Goal: Information Seeking & Learning: Learn about a topic

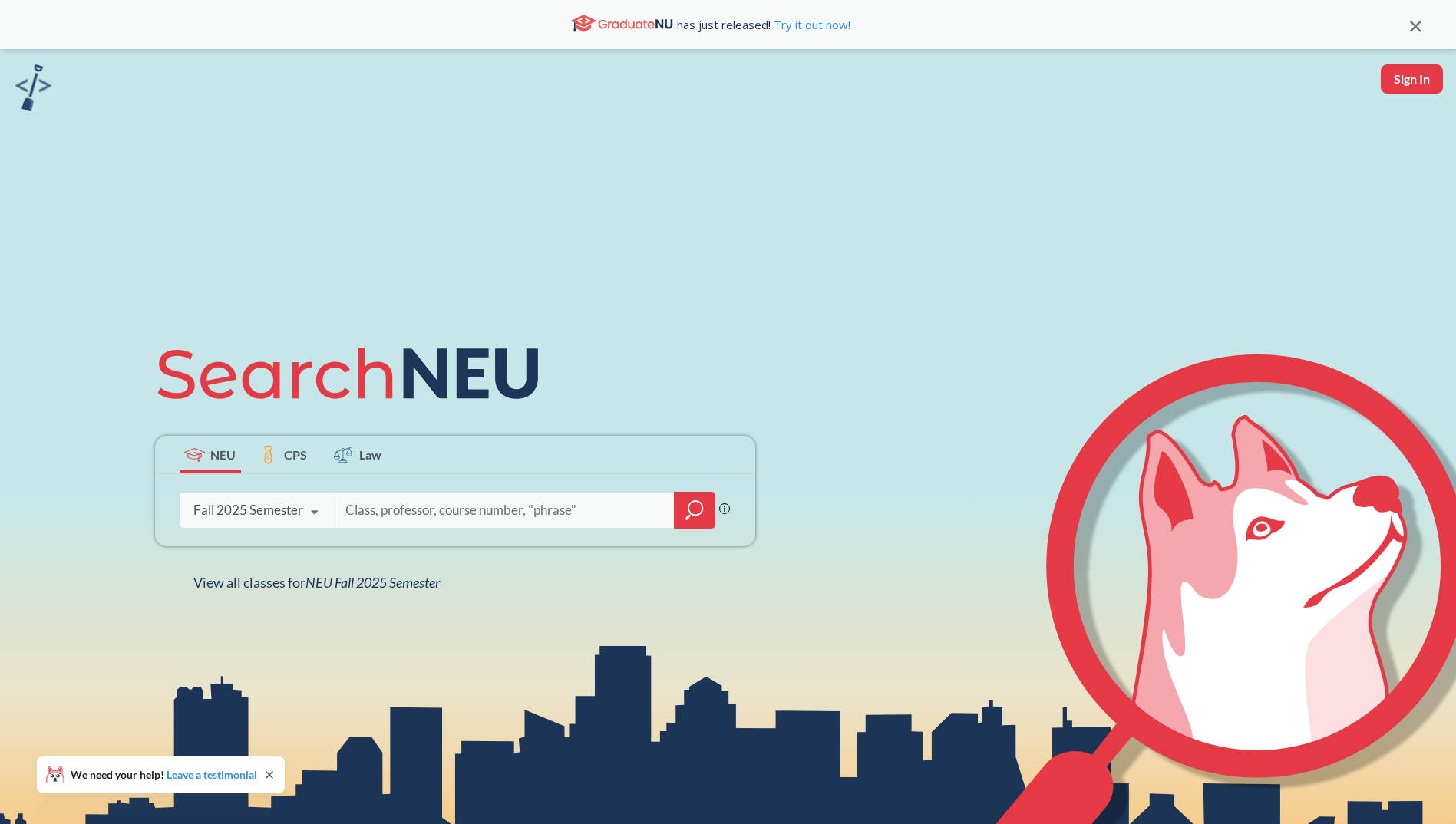
click at [250, 522] on div "Fall 2025 Semester Fall 2025 Semester Summer 2 2025 Semester Summer Full 2025 S…" at bounding box center [256, 511] width 153 height 38
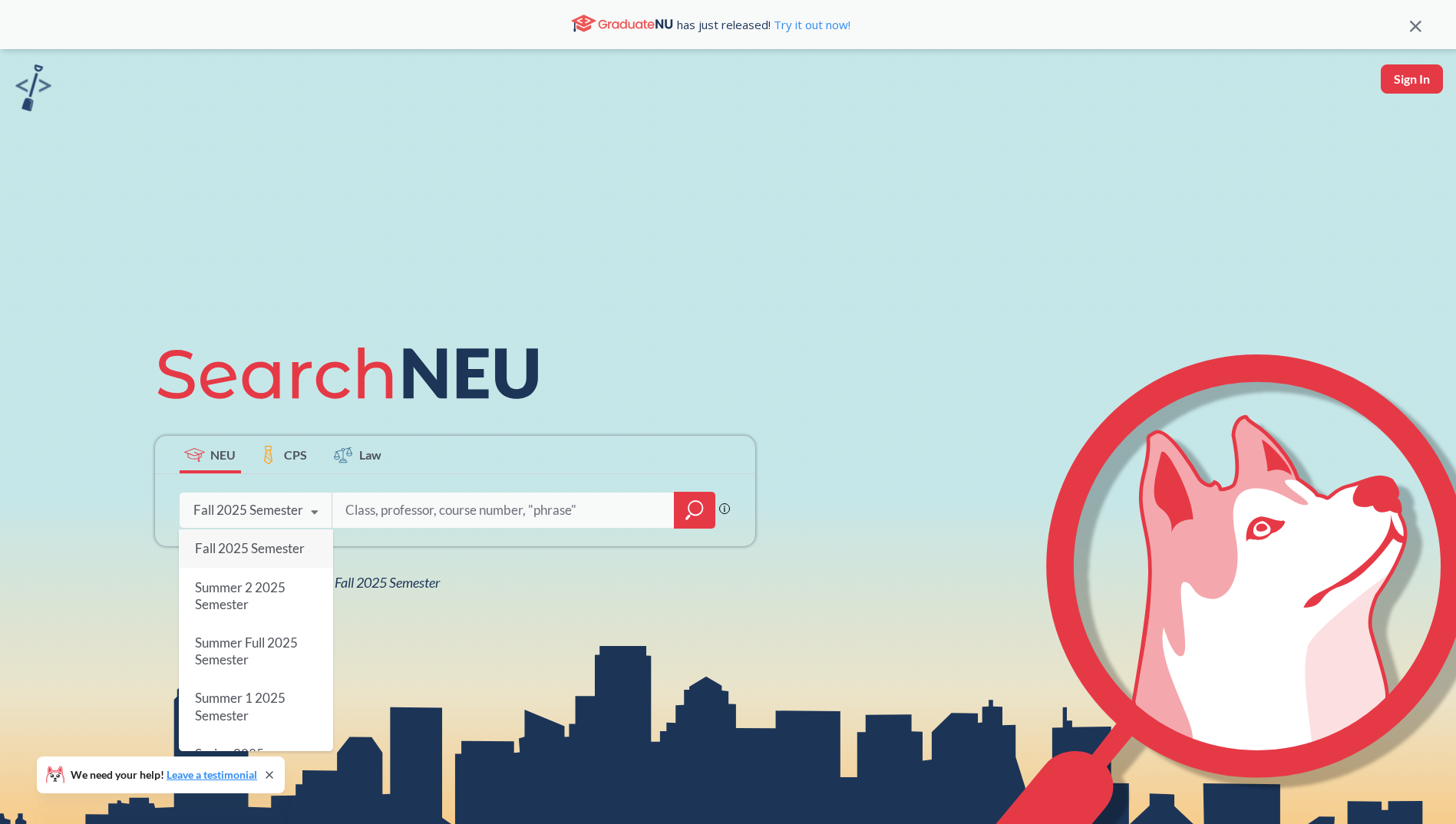
click at [290, 509] on div "Fall 2025 Semester" at bounding box center [248, 510] width 110 height 17
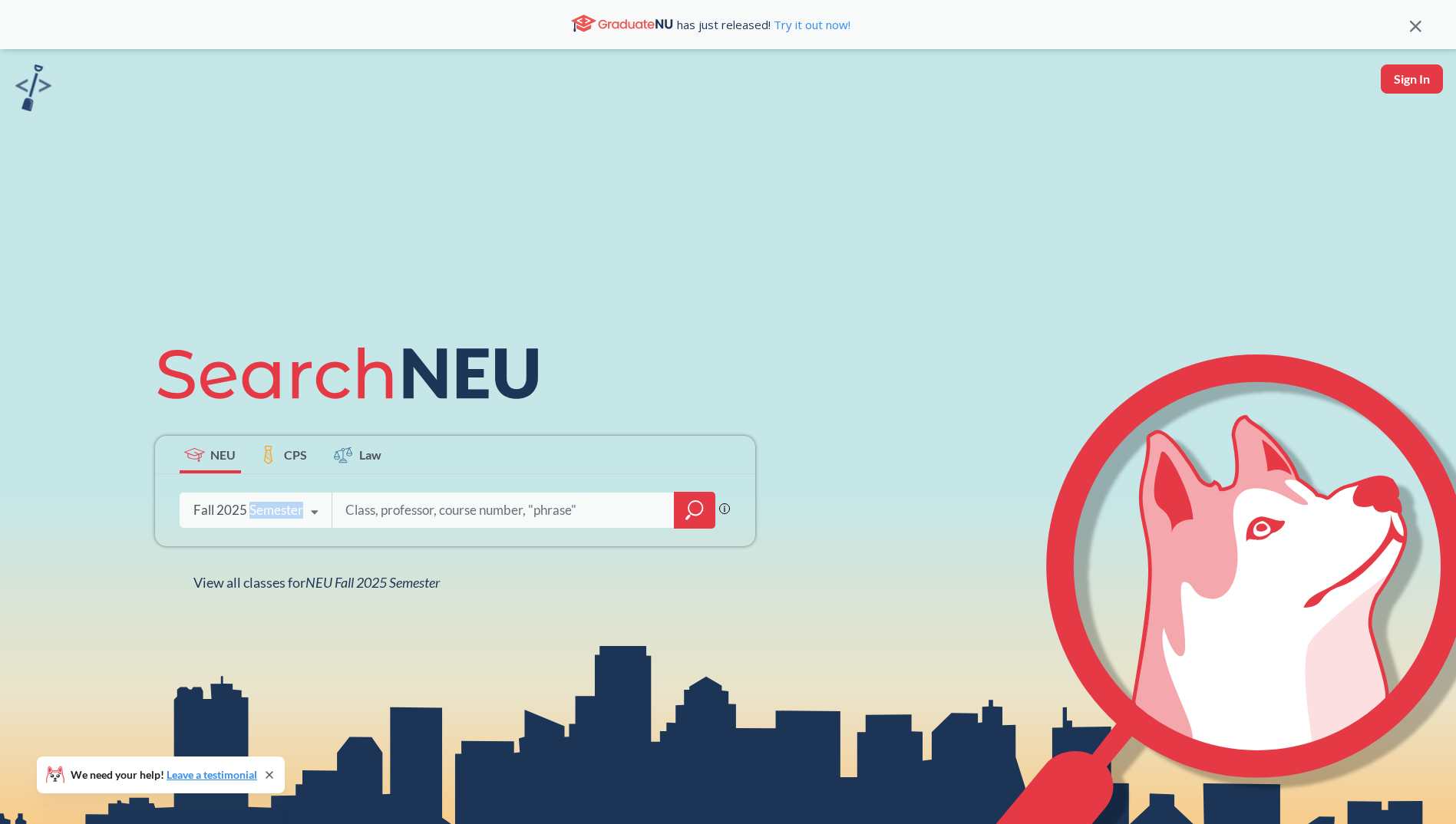
click at [290, 508] on div "Fall 2025 Semester" at bounding box center [248, 510] width 110 height 17
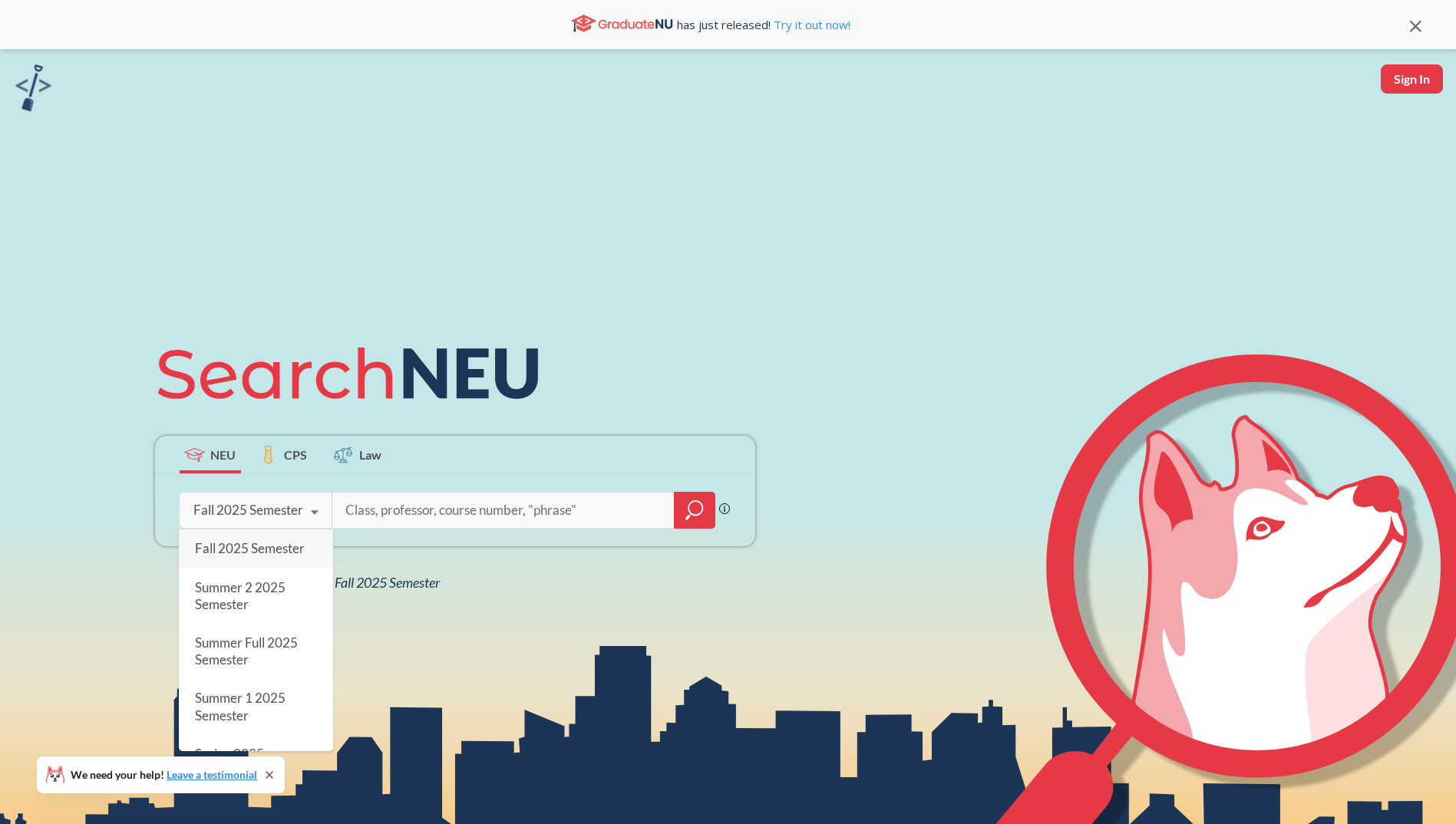
drag, startPoint x: 290, startPoint y: 508, endPoint x: 454, endPoint y: 634, distance: 206.8
click at [454, 634] on div "NEU CPS Law Phrase search guarantees the exact search appears in the results. E…" at bounding box center [728, 461] width 1456 height 824
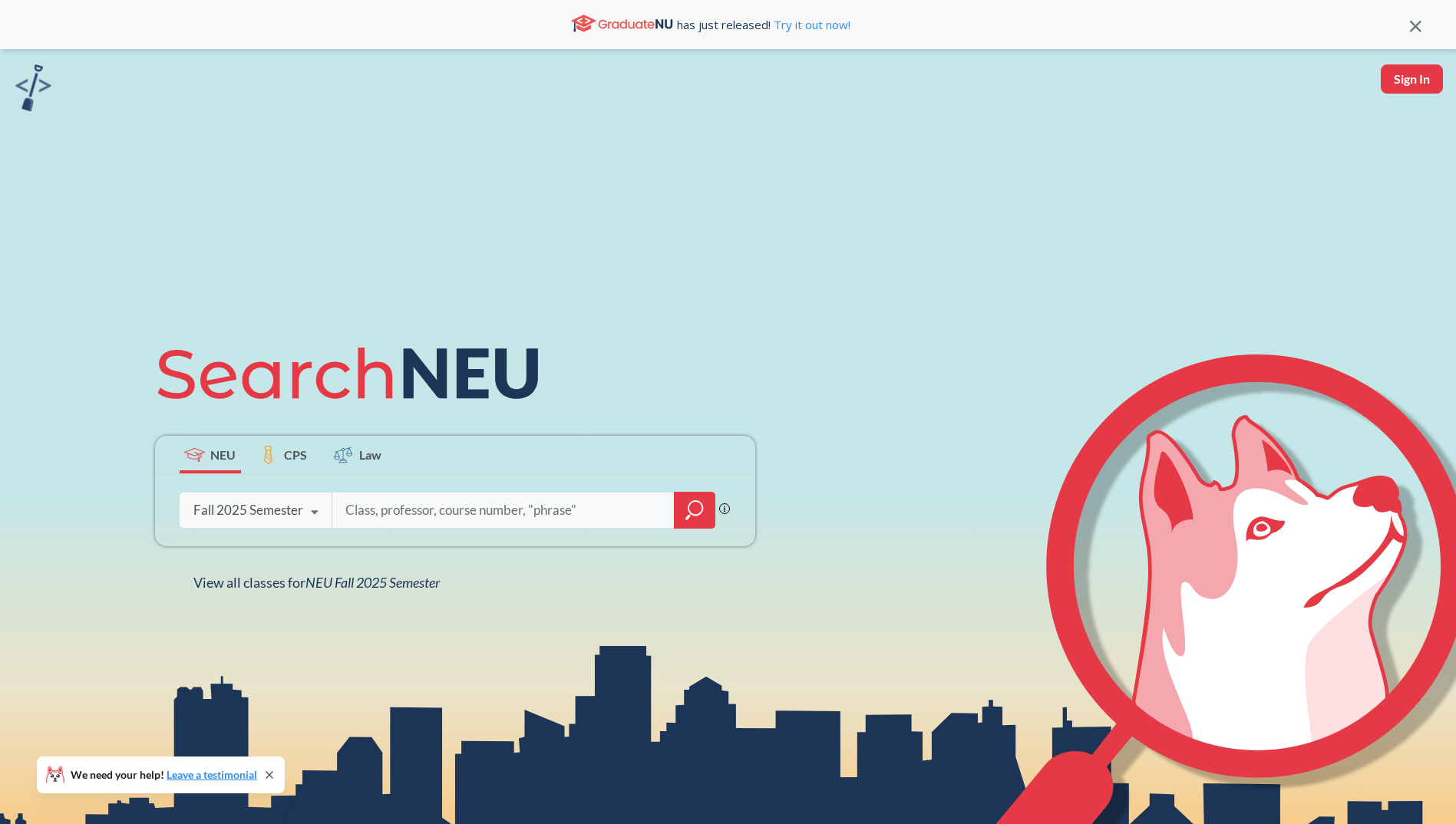
click at [530, 518] on input "search" at bounding box center [503, 510] width 319 height 32
type input "fina"
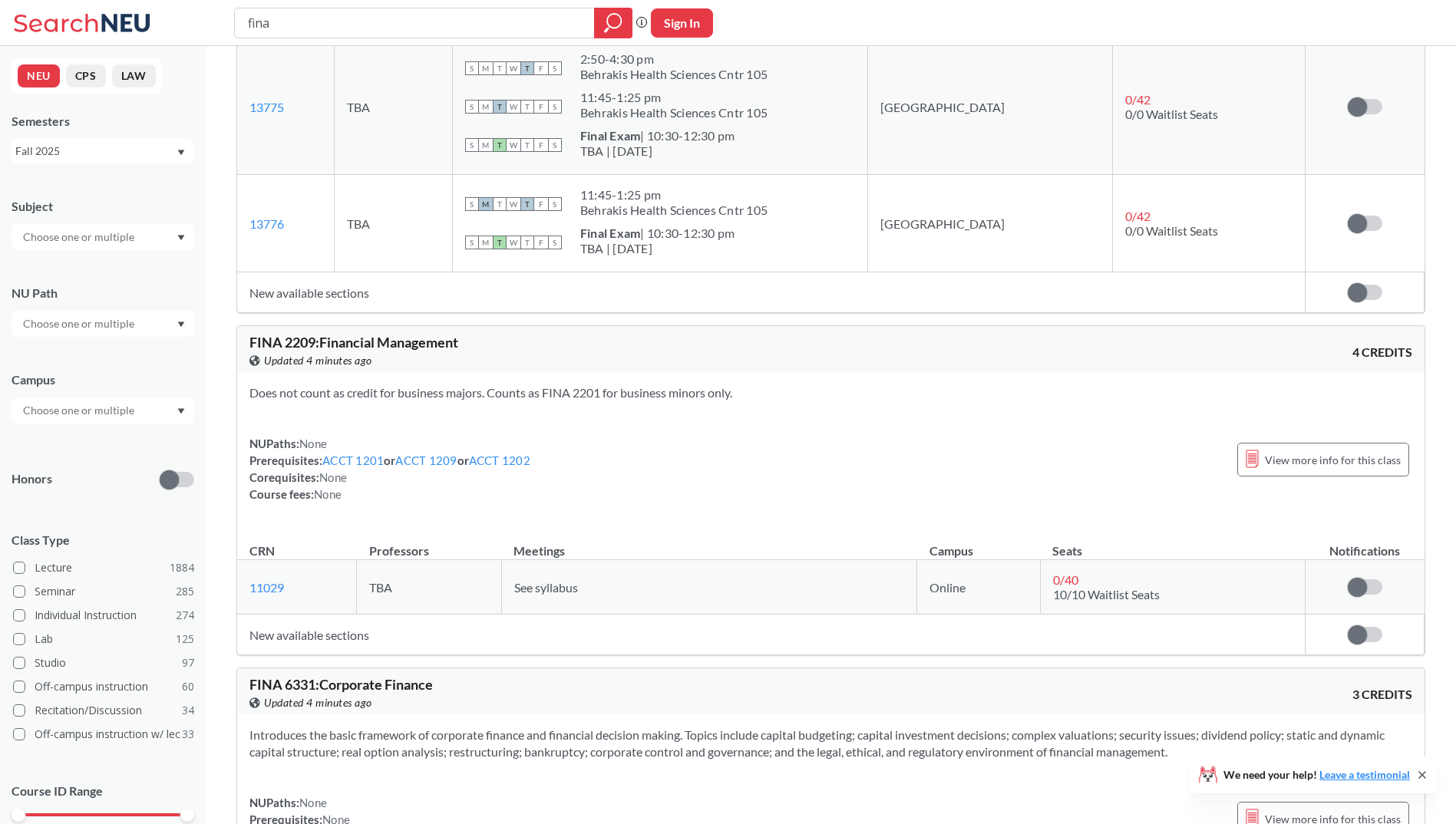
scroll to position [1152, 0]
click at [183, 157] on div "Fall 2025" at bounding box center [103, 151] width 183 height 25
click at [177, 153] on icon "Dropdown arrow" at bounding box center [181, 153] width 8 height 6
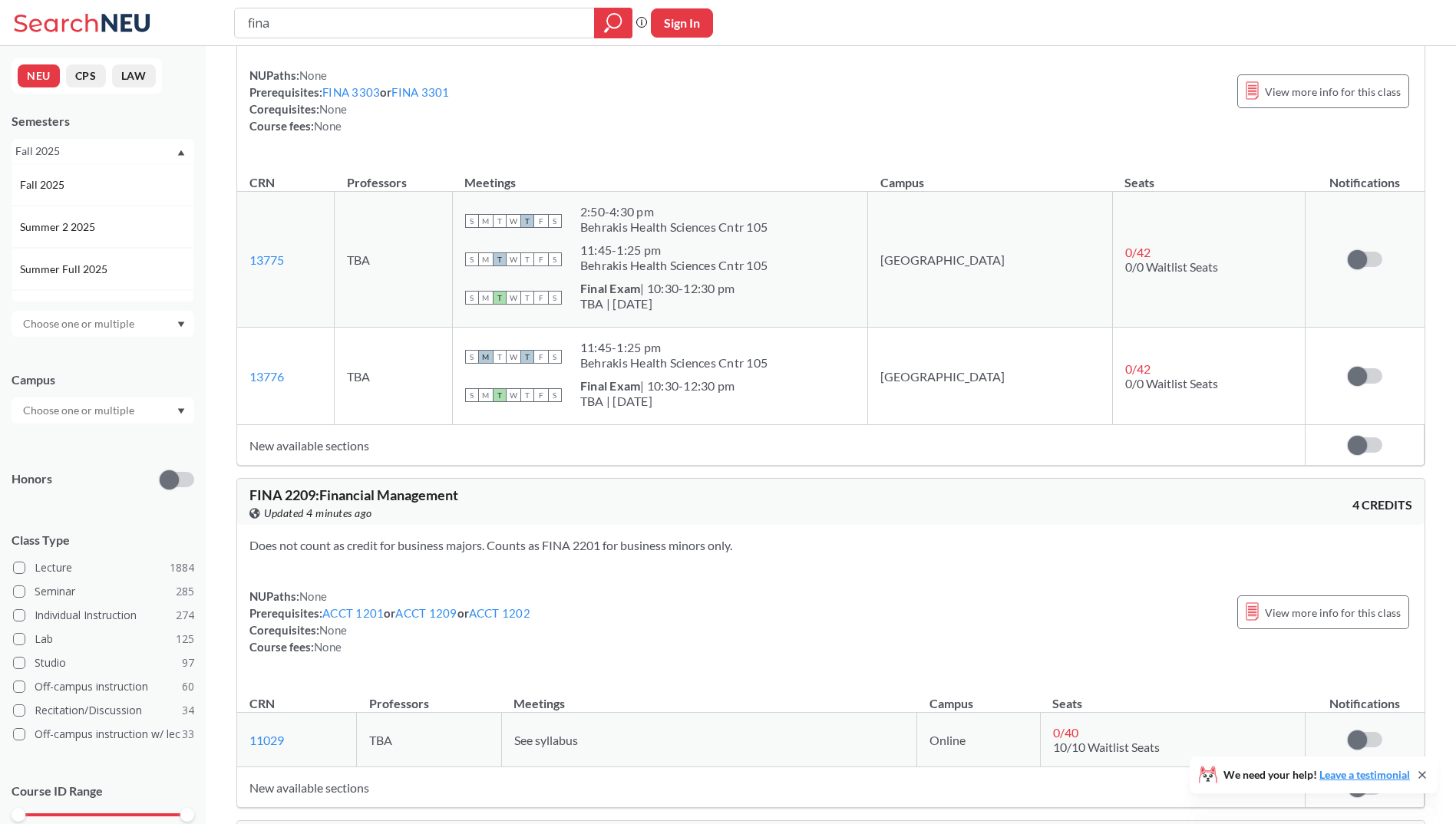
click at [768, 101] on div "NUPaths: None Prerequisites: FINA 3303 or FINA 3301 Corequisites: None Course f…" at bounding box center [831, 100] width 1163 height 67
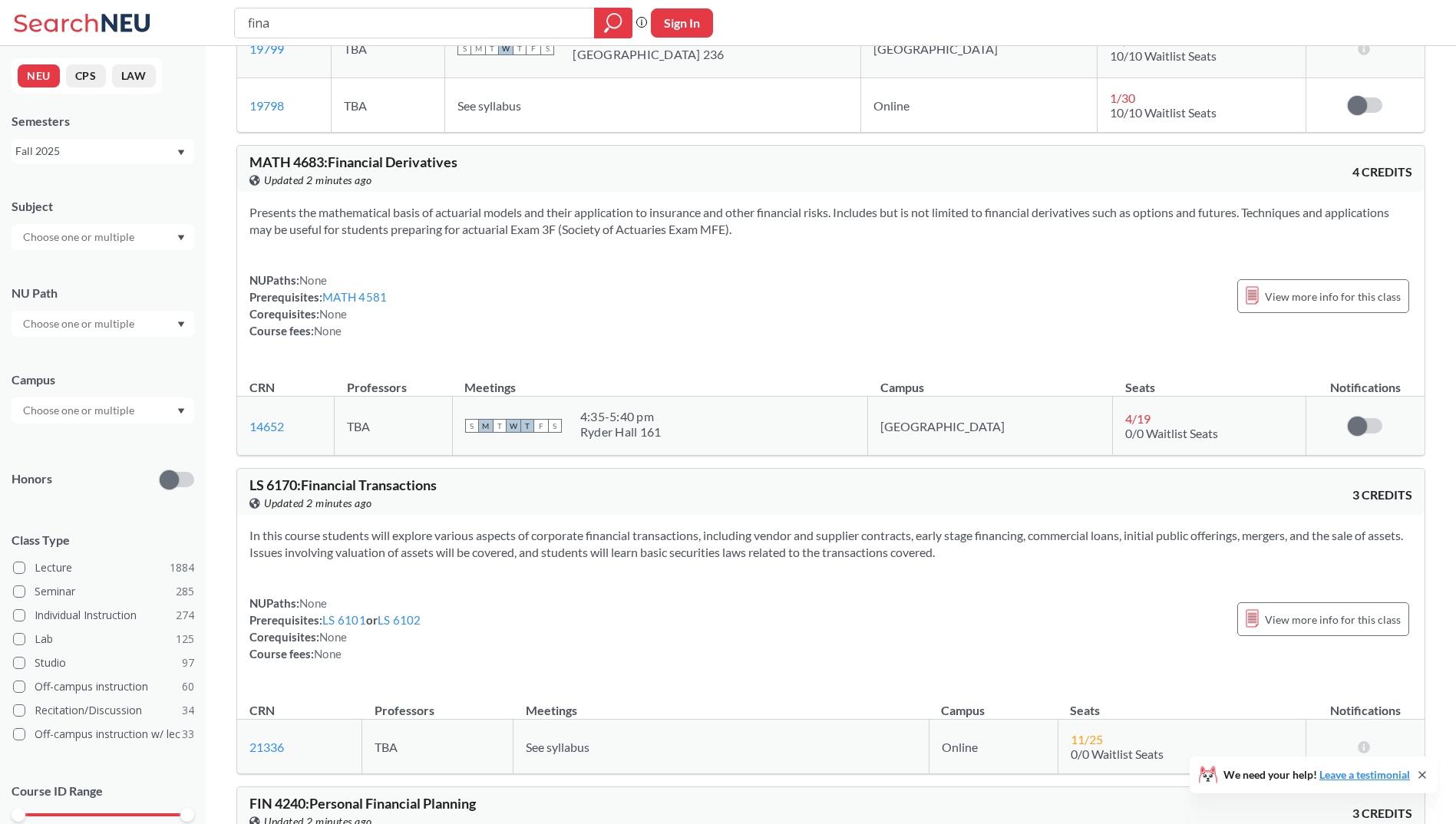
scroll to position [22182, 0]
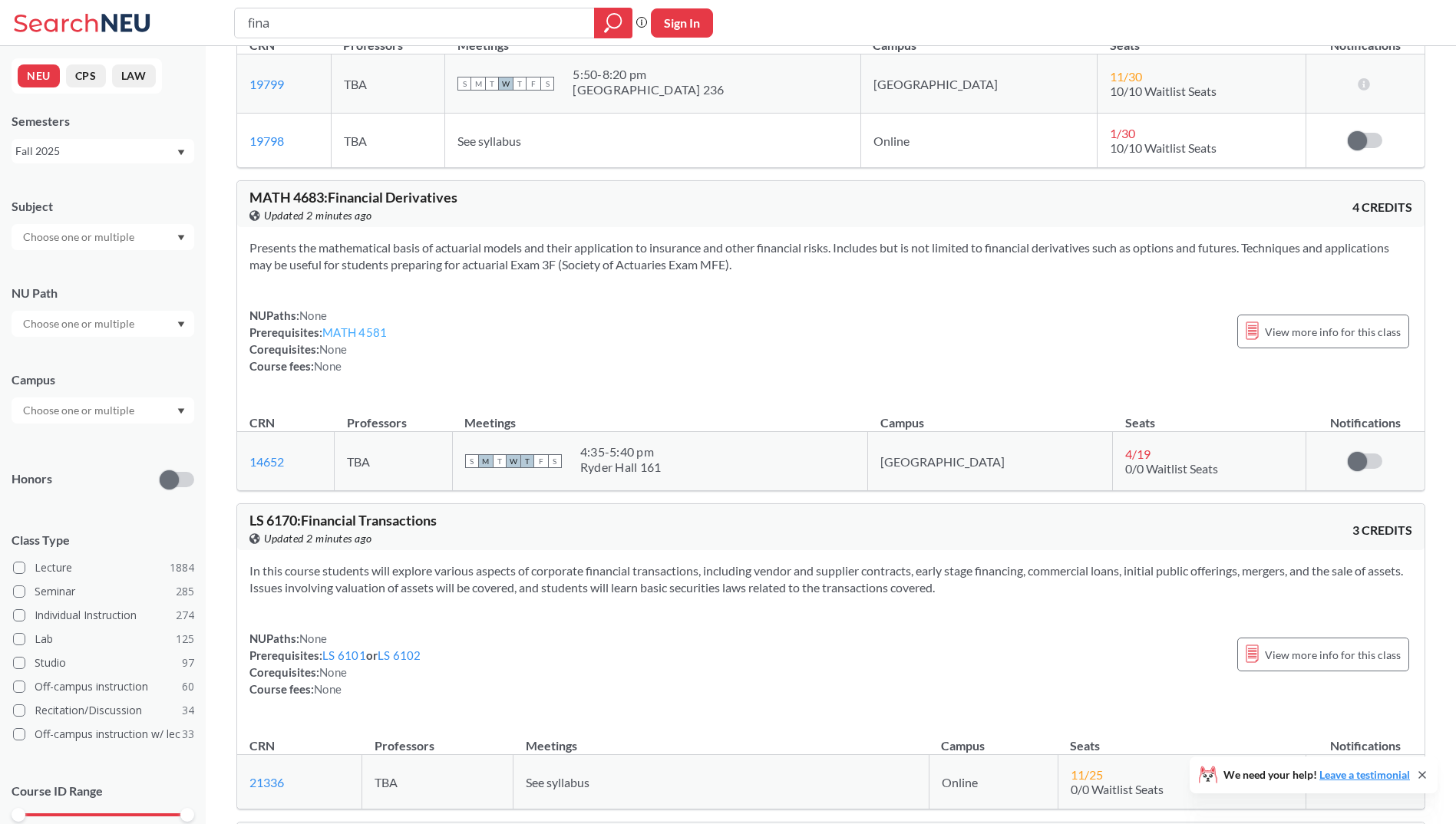
click at [349, 340] on link "MATH 4581" at bounding box center [354, 332] width 64 height 13
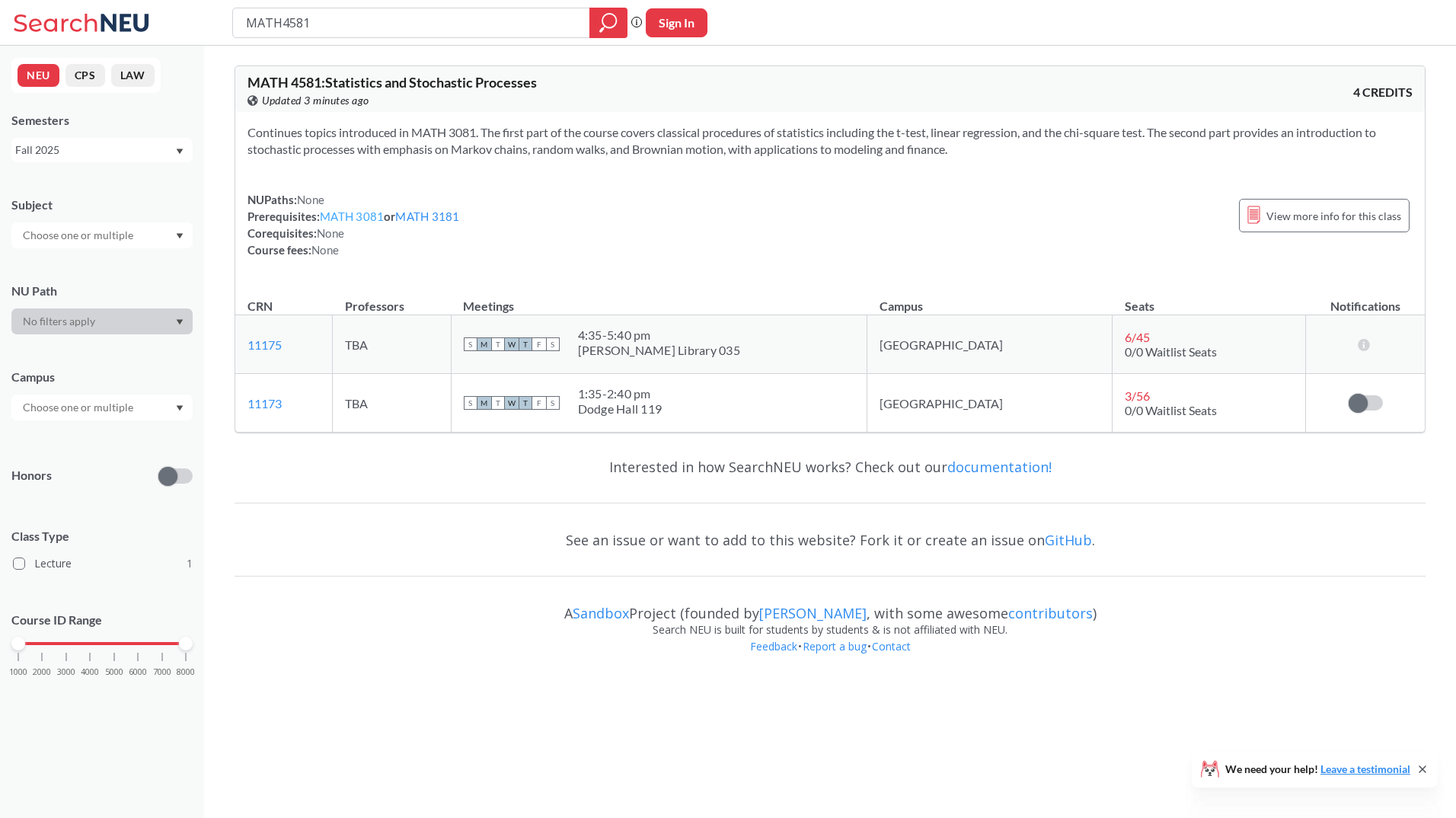
click at [370, 218] on link "MATH 3081" at bounding box center [351, 216] width 64 height 13
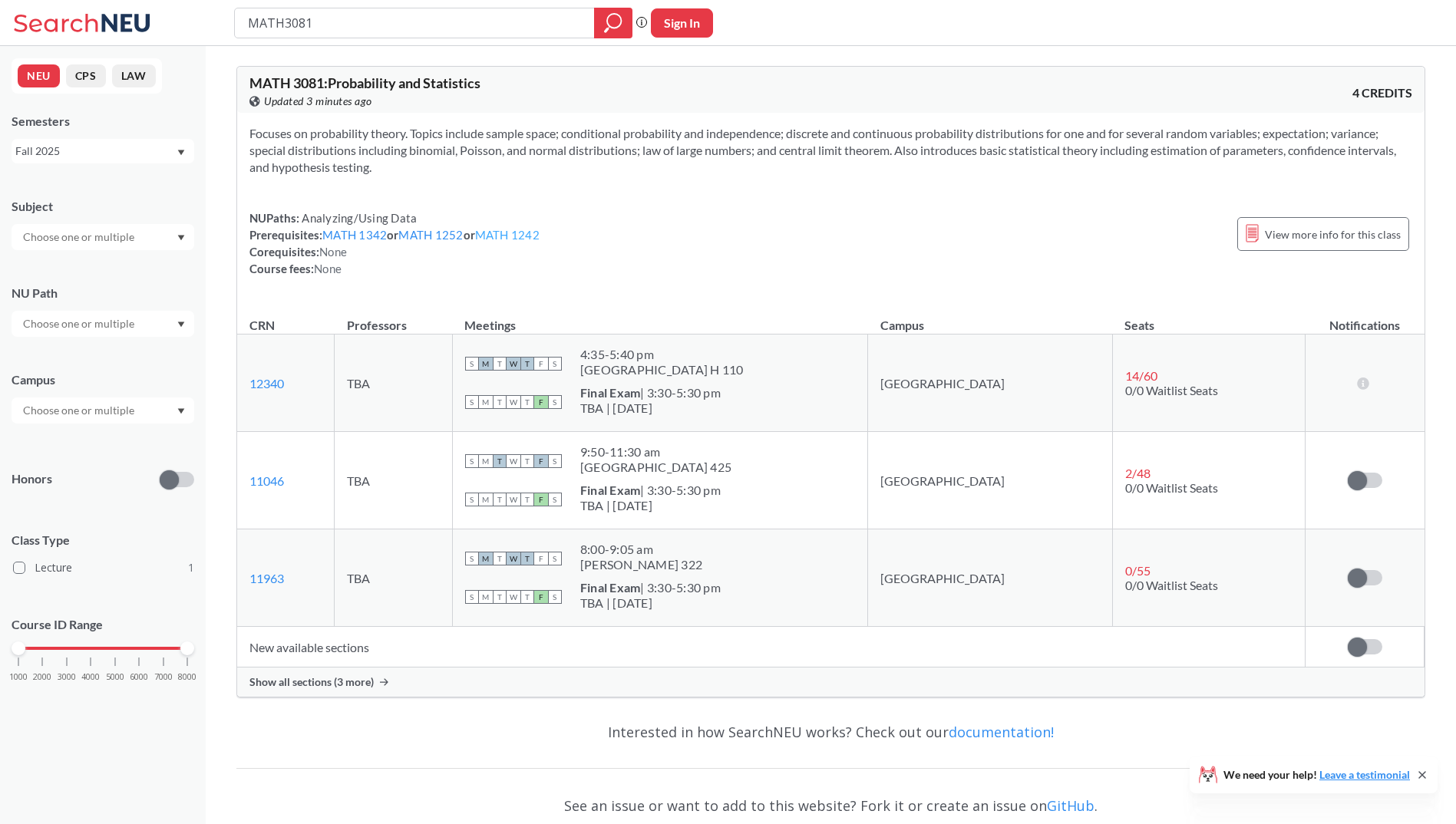
click at [509, 235] on link "MATH 1242" at bounding box center [507, 234] width 64 height 13
